Goal: Transaction & Acquisition: Purchase product/service

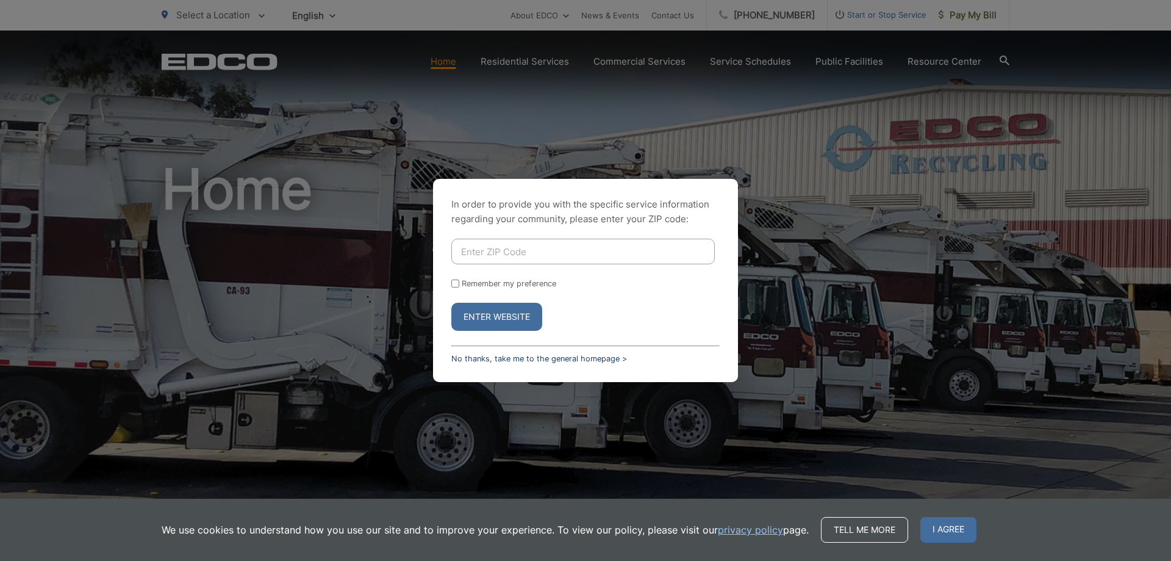
click at [501, 361] on link "No thanks, take me to the general homepage >" at bounding box center [540, 358] width 176 height 9
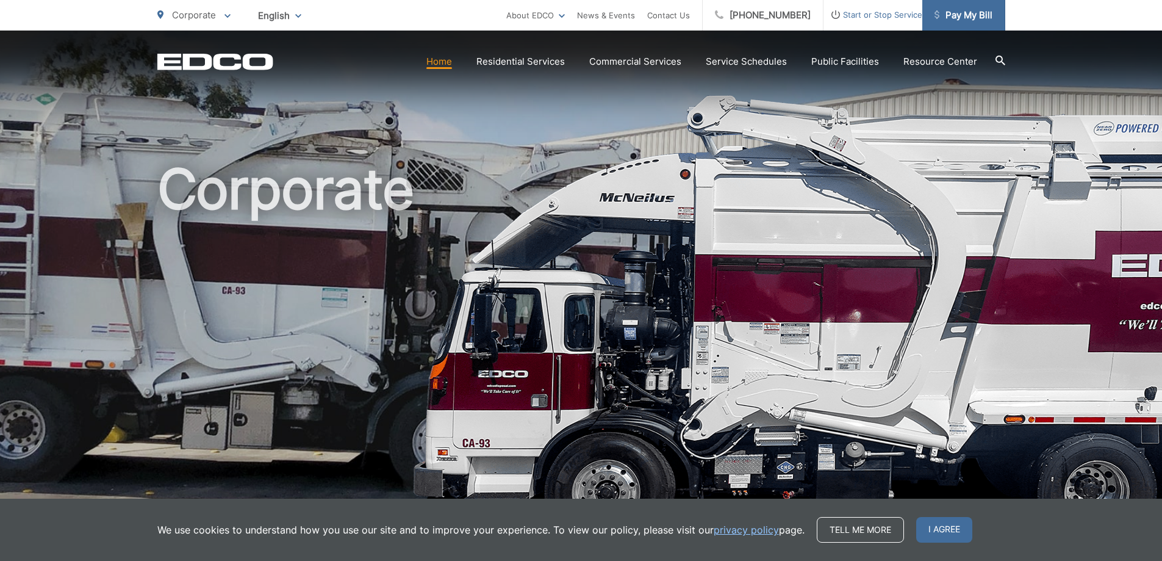
click at [957, 22] on span "Pay My Bill" at bounding box center [964, 15] width 58 height 15
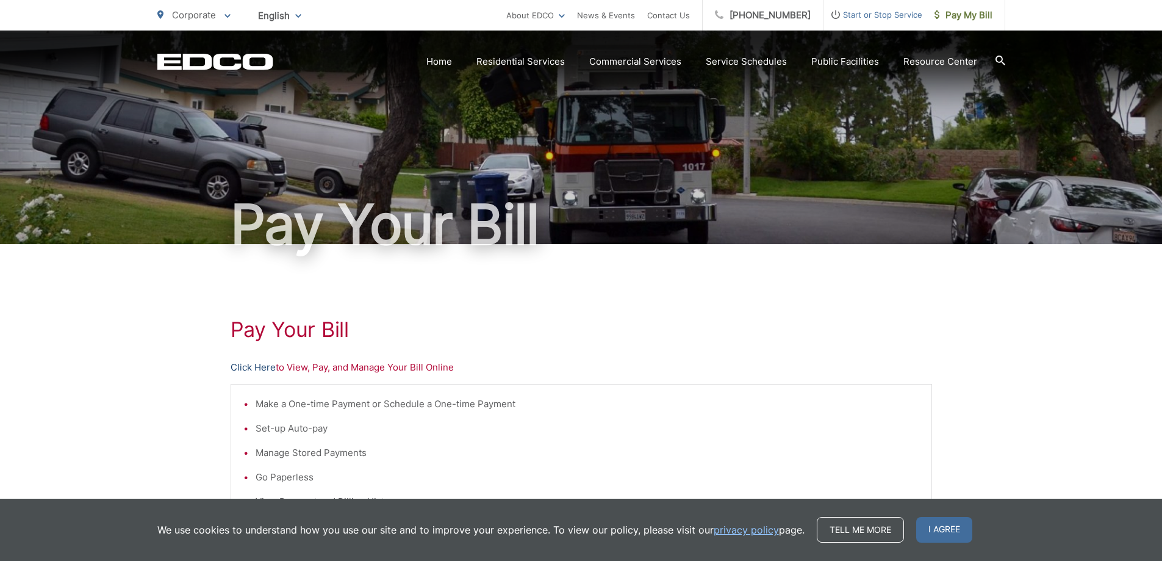
click at [248, 366] on link "Click Here" at bounding box center [253, 367] width 45 height 15
